Goal: Navigation & Orientation: Find specific page/section

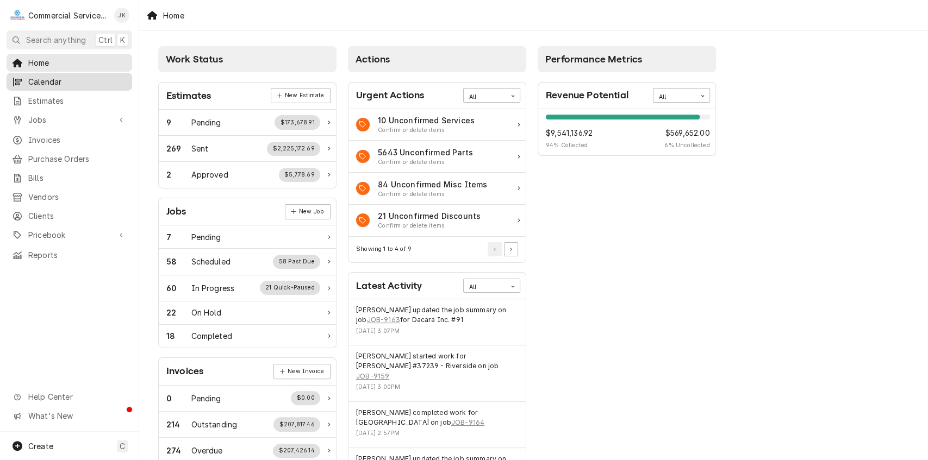
click at [79, 75] on div "Calendar" at bounding box center [69, 82] width 121 height 14
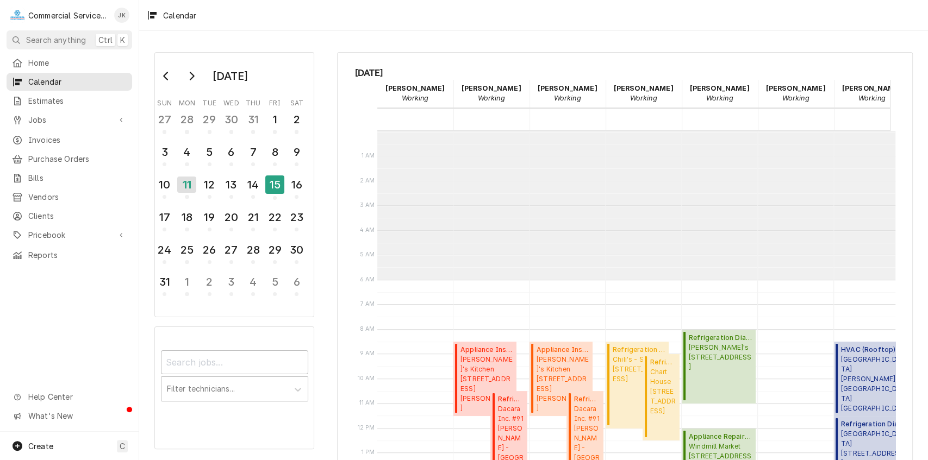
scroll to position [148, 0]
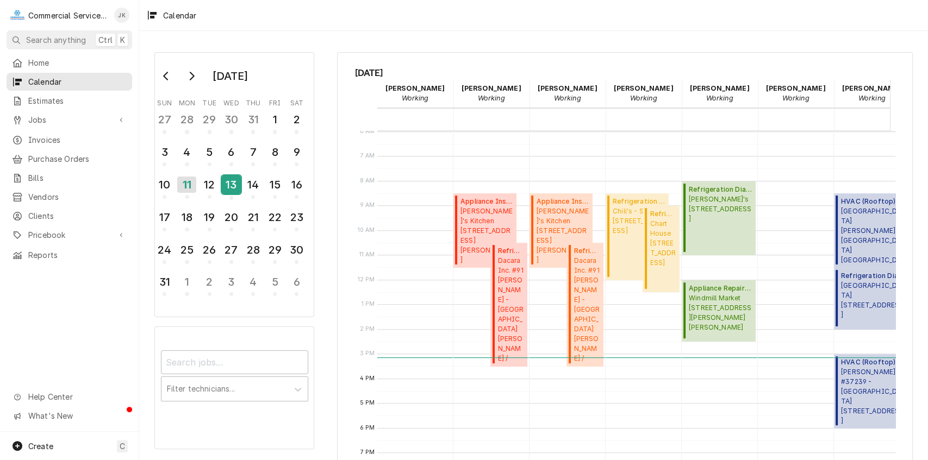
click at [233, 186] on div "13" at bounding box center [231, 185] width 19 height 18
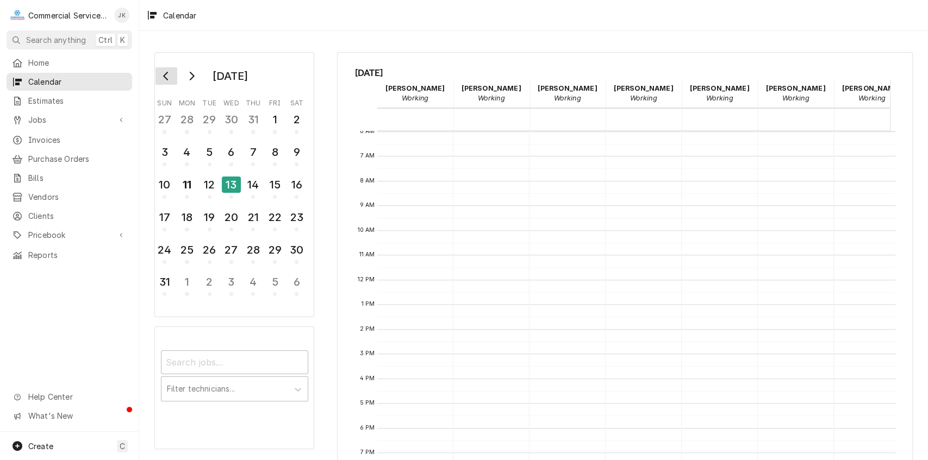
click at [168, 75] on icon "Go to previous month" at bounding box center [166, 76] width 9 height 9
click at [195, 74] on icon "Go to next month" at bounding box center [191, 76] width 9 height 9
click at [231, 146] on div "6" at bounding box center [231, 152] width 19 height 18
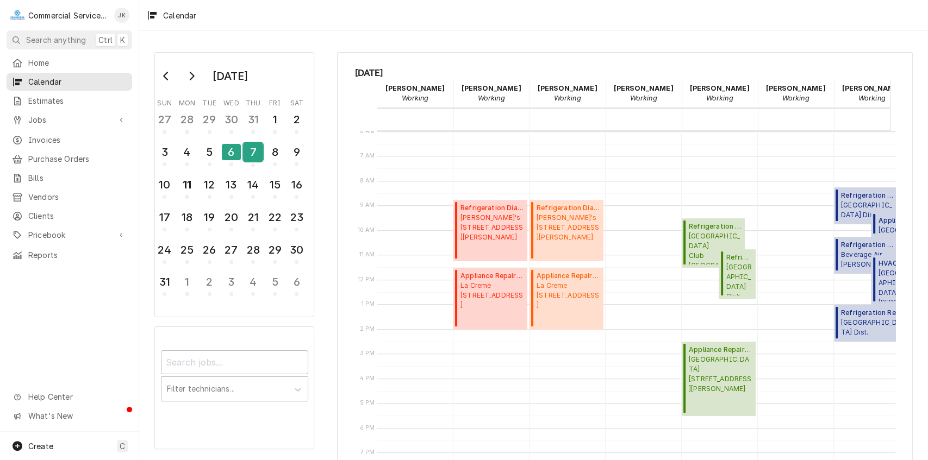
click at [248, 149] on div "7" at bounding box center [252, 152] width 19 height 18
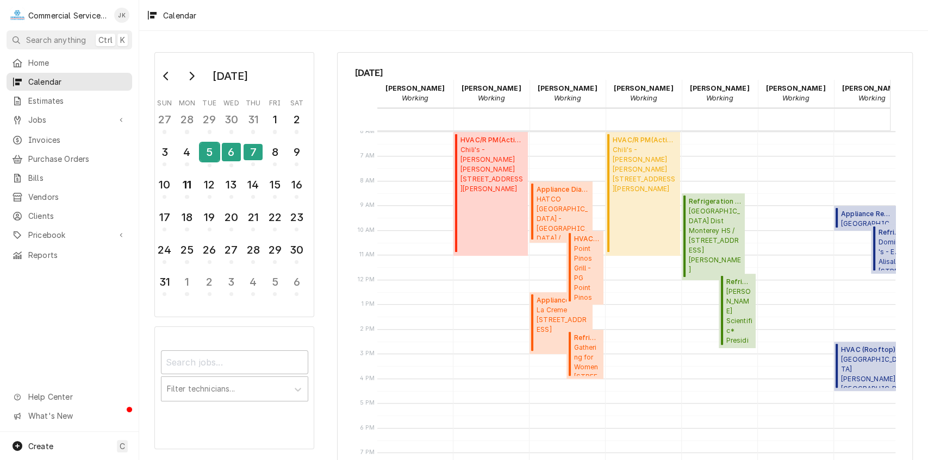
click at [210, 148] on div "5" at bounding box center [209, 152] width 19 height 18
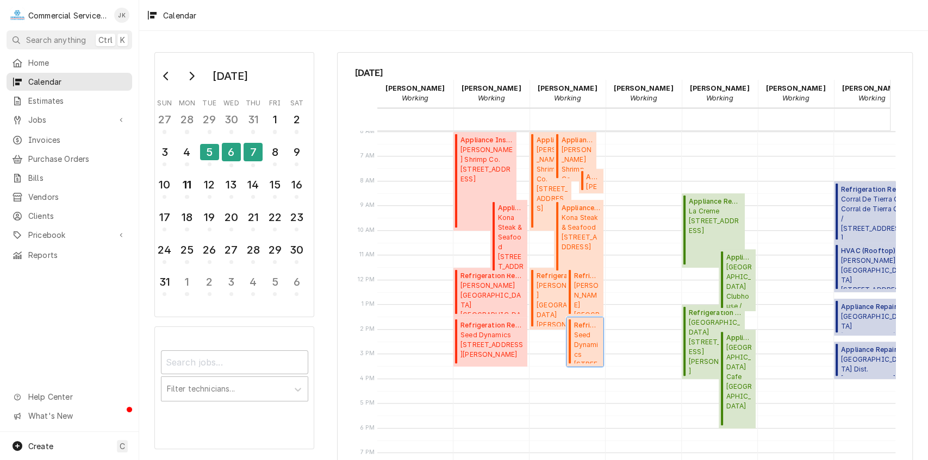
click at [587, 344] on span "Seed Dynamics 1081 B. Harkins Rd., Salinas, CA" at bounding box center [586, 346] width 27 height 33
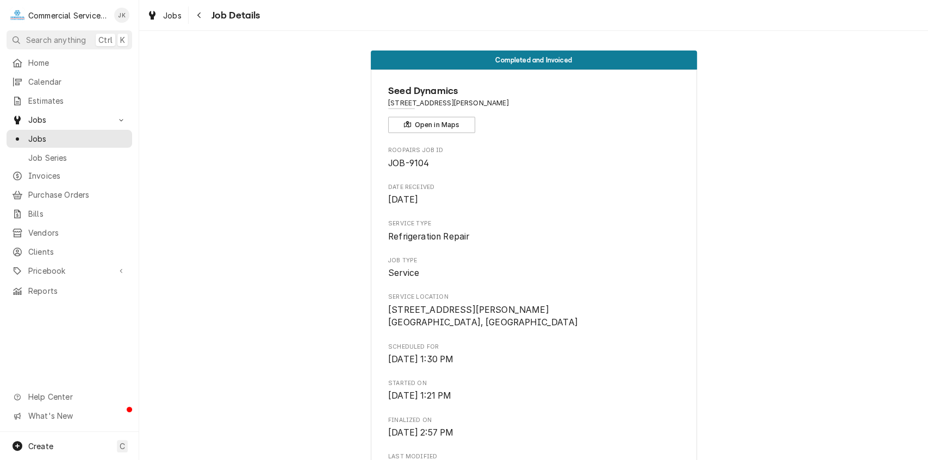
drag, startPoint x: 920, startPoint y: 104, endPoint x: 905, endPoint y: 167, distance: 64.4
click at [905, 167] on div "Completed and Invoiced Seed Dynamics [STREET_ADDRESS][PERSON_NAME] Open in Maps…" at bounding box center [533, 467] width 788 height 850
click at [836, 176] on div "Completed and Invoiced Seed Dynamics [STREET_ADDRESS][PERSON_NAME] Open in Maps…" at bounding box center [533, 467] width 788 height 850
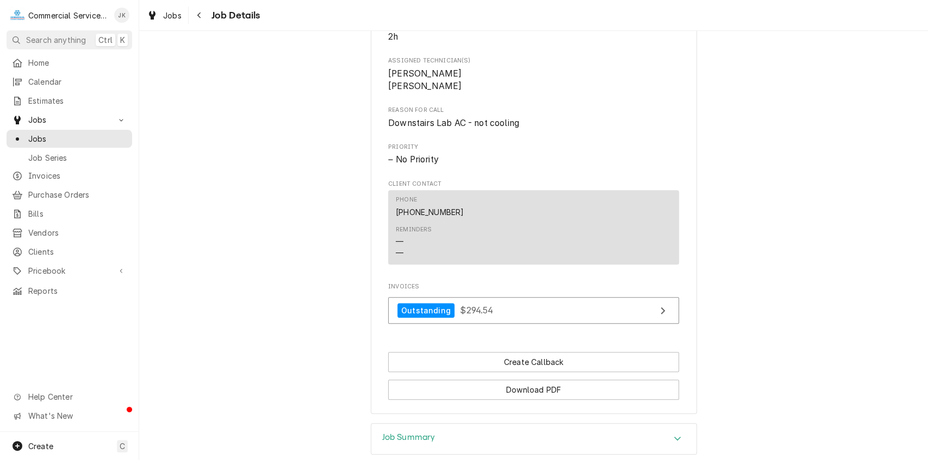
scroll to position [523, 0]
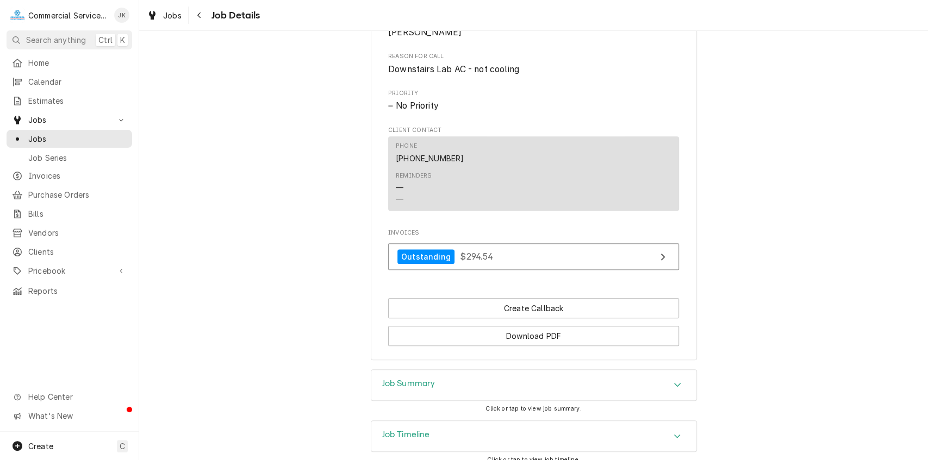
click at [456, 378] on div "Job Summary" at bounding box center [533, 385] width 325 height 30
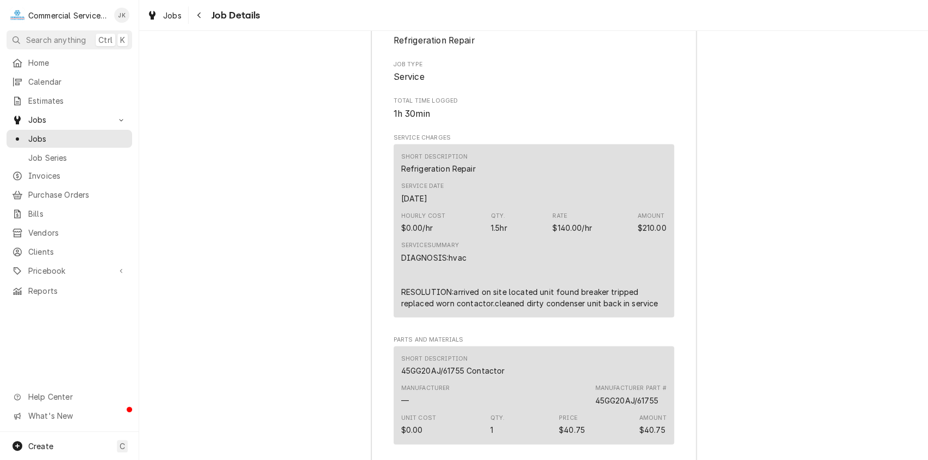
scroll to position [937, 0]
